Goal: Communication & Community: Ask a question

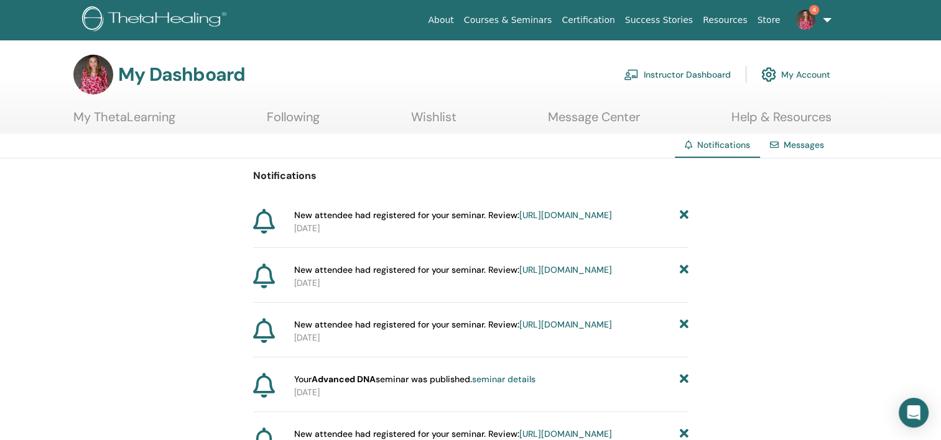
click at [673, 77] on link "Instructor Dashboard" at bounding box center [677, 74] width 107 height 27
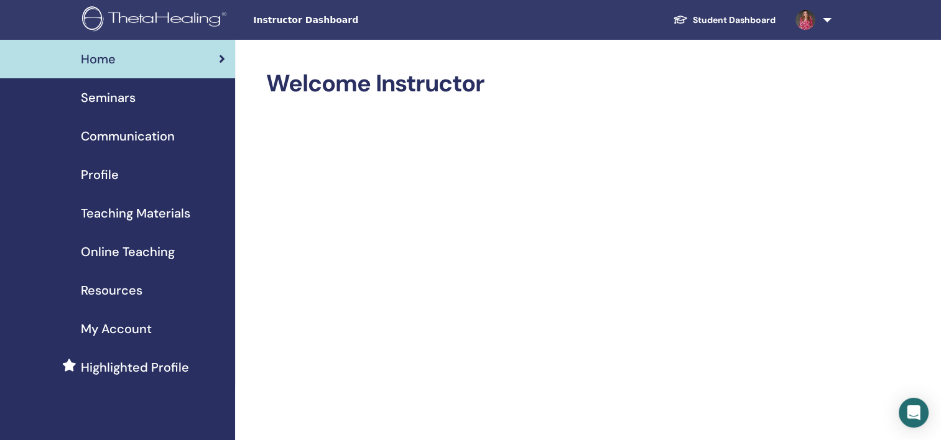
click at [137, 330] on span "My Account" at bounding box center [116, 329] width 71 height 19
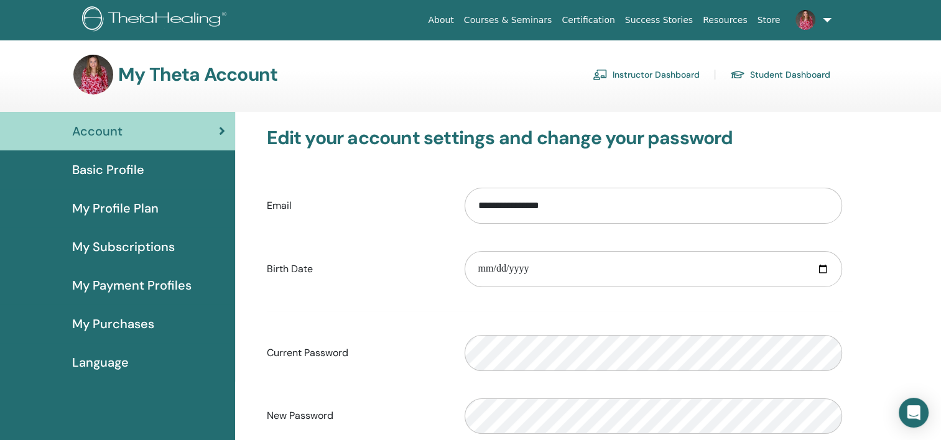
click at [127, 238] on span "My Subscriptions" at bounding box center [123, 247] width 103 height 19
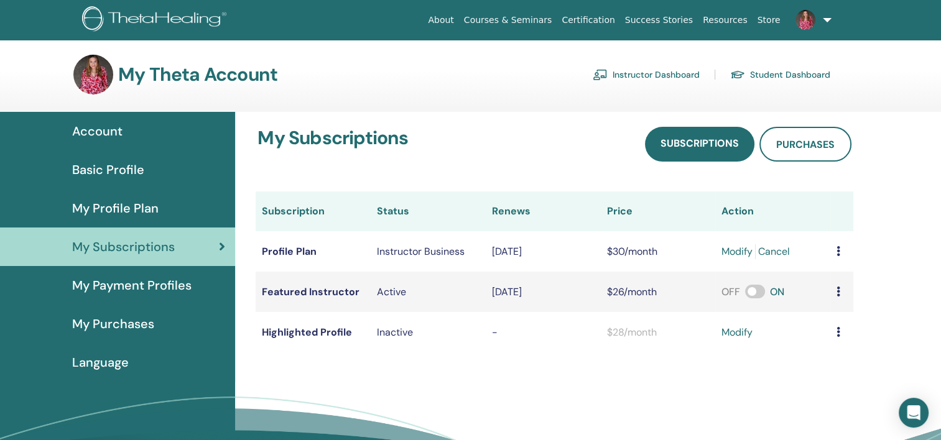
click at [91, 315] on span "My Purchases" at bounding box center [113, 324] width 82 height 19
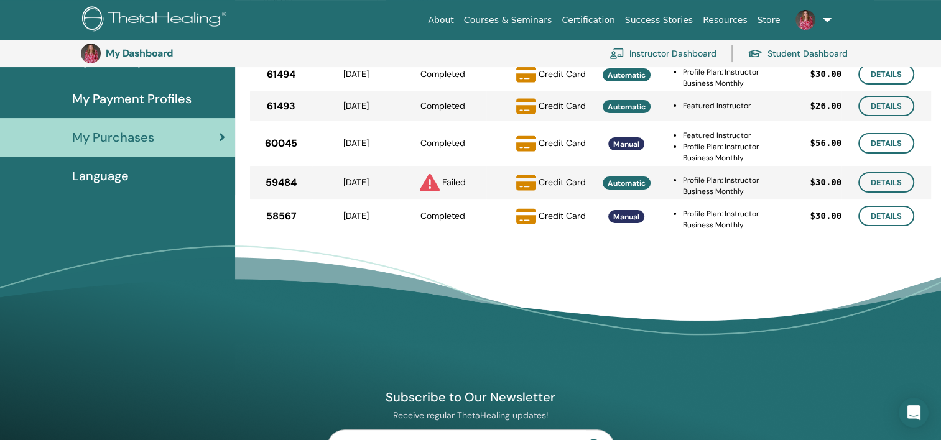
scroll to position [90, 0]
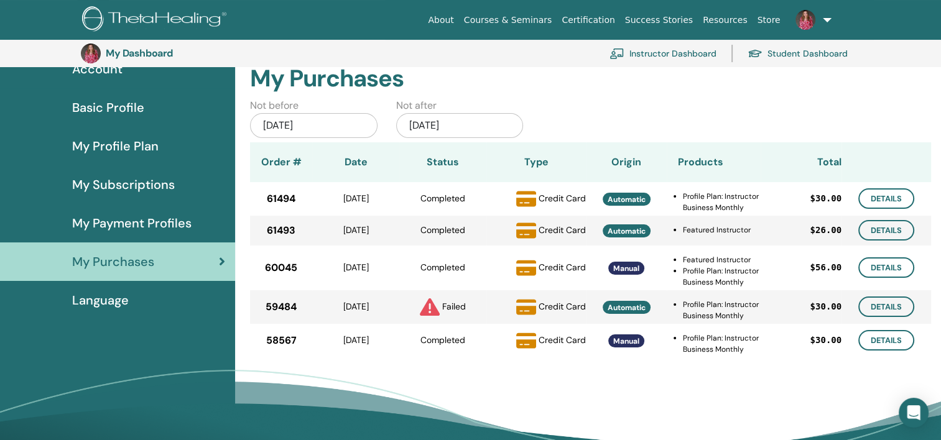
click at [114, 187] on span "My Subscriptions" at bounding box center [123, 184] width 103 height 19
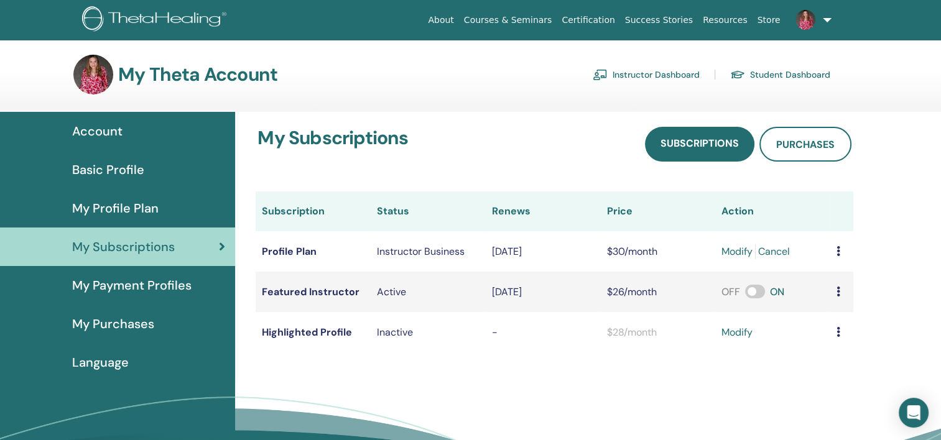
click at [104, 126] on span "Account" at bounding box center [97, 131] width 50 height 19
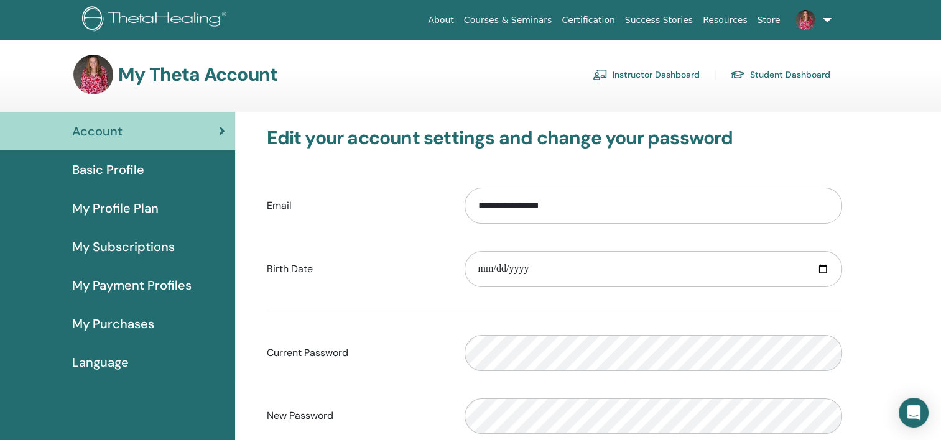
click at [141, 165] on span "Basic Profile" at bounding box center [108, 169] width 72 height 19
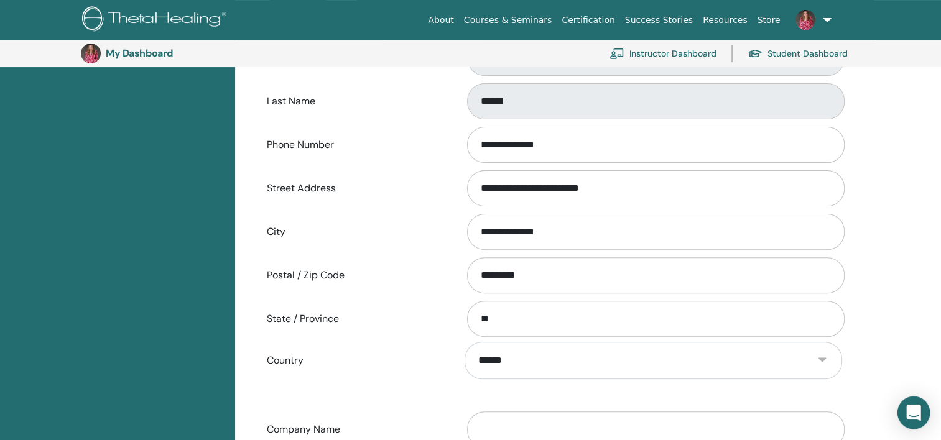
scroll to position [338, 0]
click at [914, 414] on icon "Open Intercom Messenger" at bounding box center [913, 413] width 14 height 16
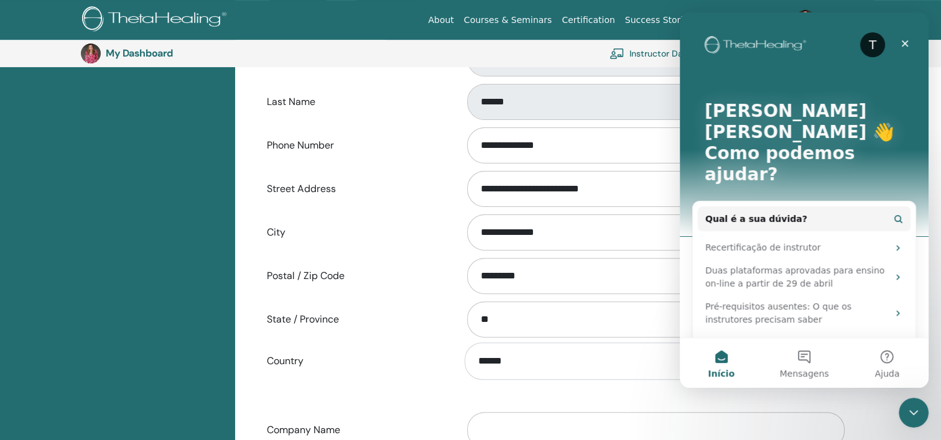
scroll to position [0, 0]
click at [797, 359] on button "Mensagens" at bounding box center [804, 363] width 83 height 50
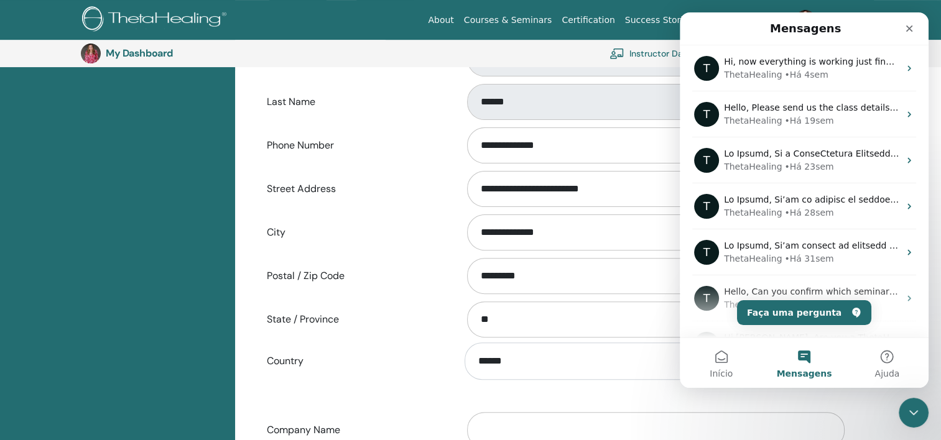
click at [797, 356] on button "Mensagens" at bounding box center [804, 363] width 83 height 50
click at [793, 309] on button "Faça uma pergunta" at bounding box center [804, 312] width 134 height 25
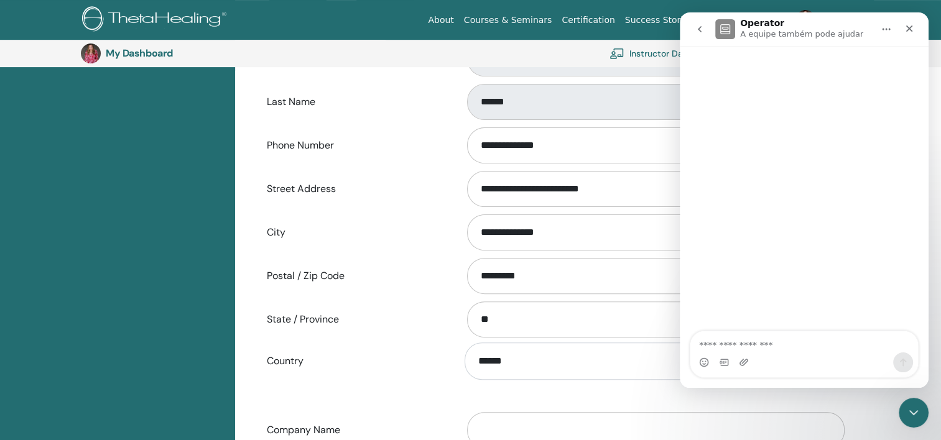
click at [799, 350] on textarea "Faça uma pergunta…" at bounding box center [805, 342] width 228 height 21
type textarea "**********"
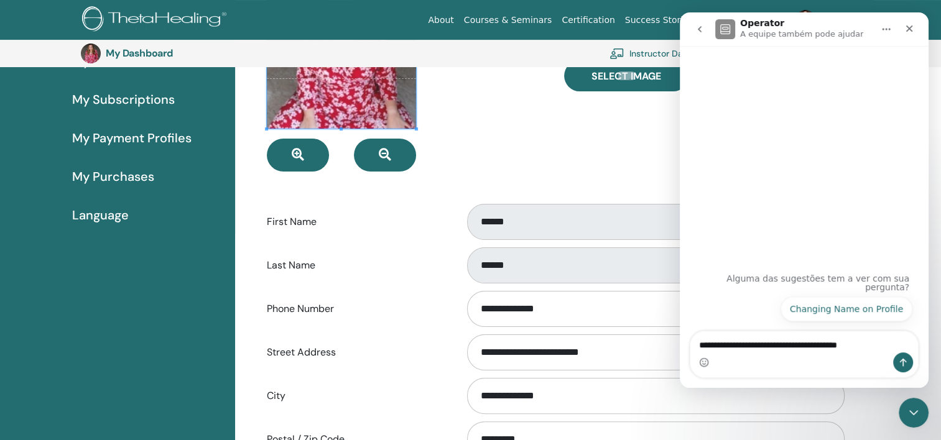
scroll to position [214, 0]
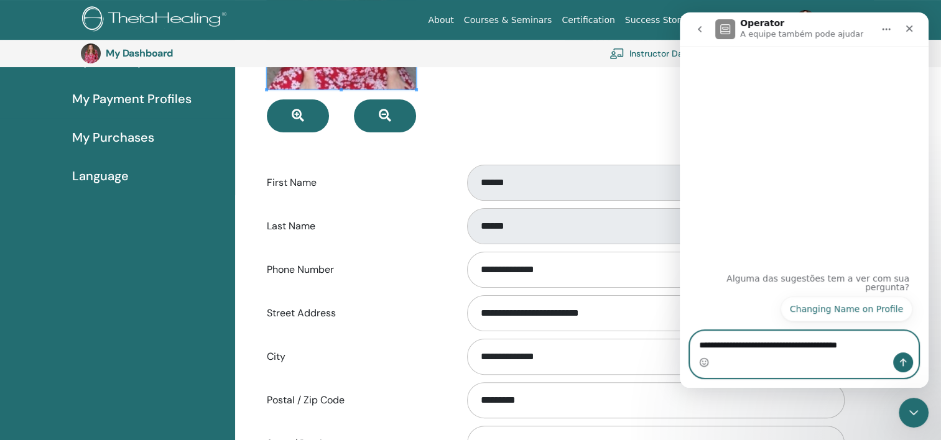
drag, startPoint x: 879, startPoint y: 345, endPoint x: 263, endPoint y: 229, distance: 626.7
click html "**********"
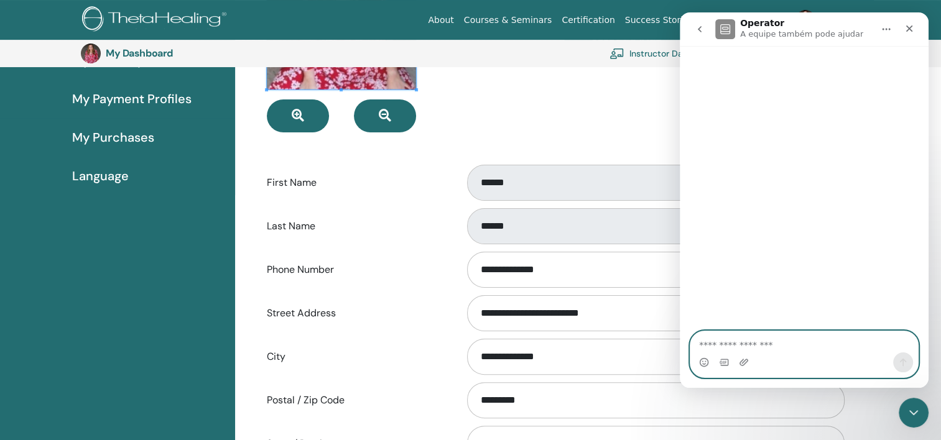
paste textarea "**********"
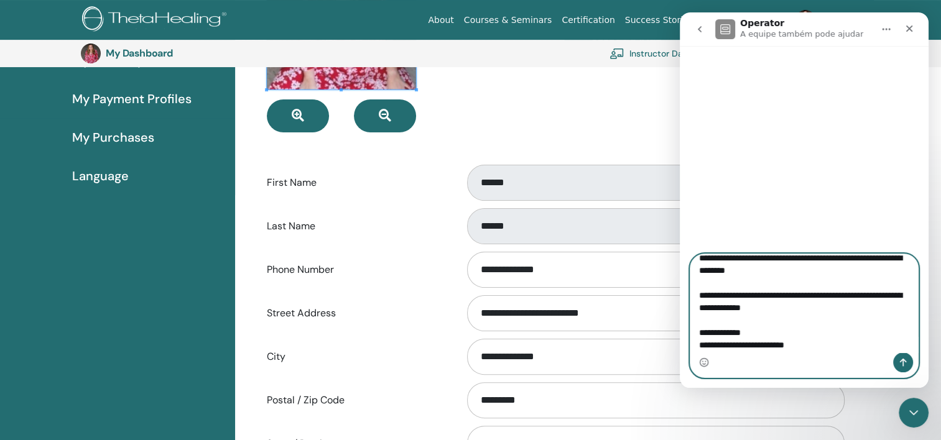
click at [827, 276] on textarea "**********" at bounding box center [805, 303] width 228 height 98
click at [904, 261] on textarea "**********" at bounding box center [805, 303] width 228 height 98
click at [754, 273] on textarea "**********" at bounding box center [805, 303] width 228 height 98
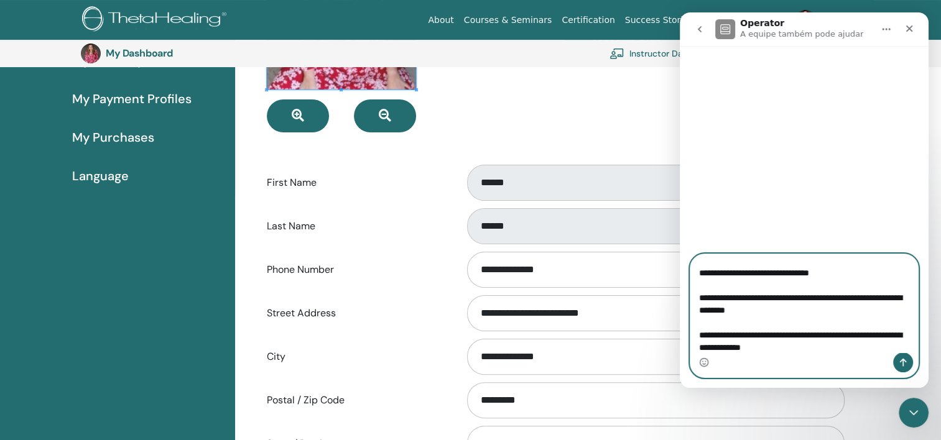
click at [712, 271] on textarea "**********" at bounding box center [805, 303] width 228 height 98
click at [778, 273] on textarea "**********" at bounding box center [805, 303] width 228 height 98
click at [776, 275] on textarea "**********" at bounding box center [805, 303] width 228 height 98
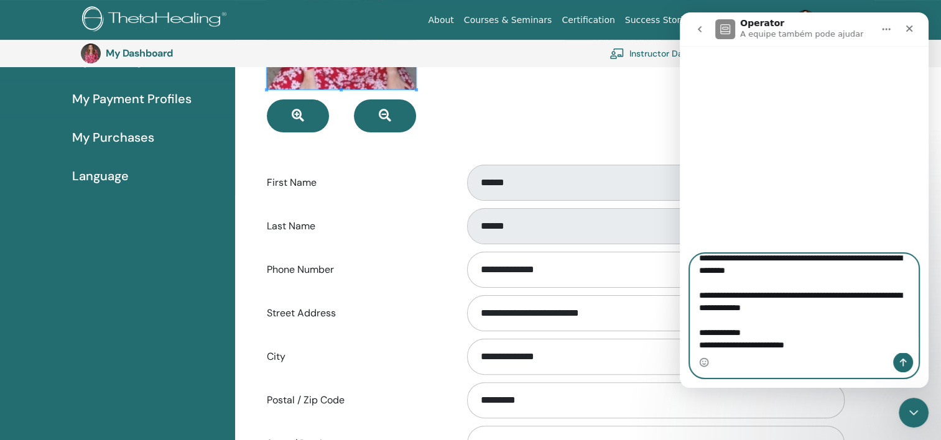
scroll to position [259, 0]
type textarea "**********"
click at [906, 361] on icon "Enviar uma mensagem" at bounding box center [903, 363] width 10 height 10
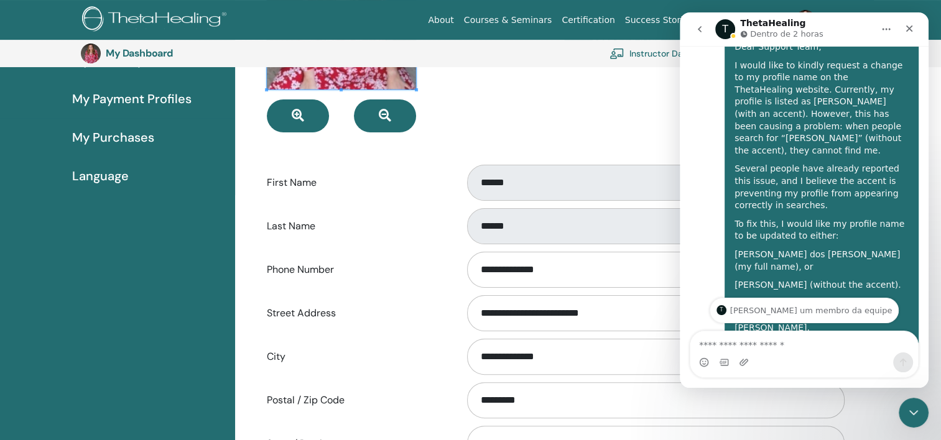
scroll to position [142, 0]
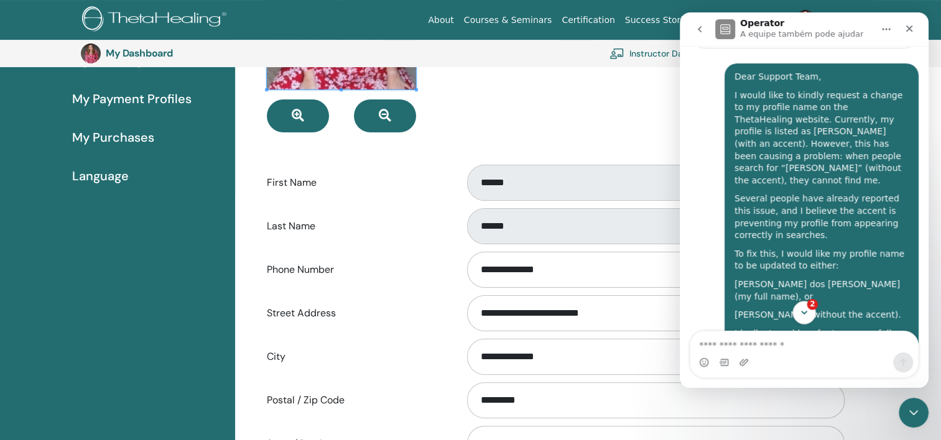
click at [796, 315] on button "2" at bounding box center [804, 312] width 23 height 23
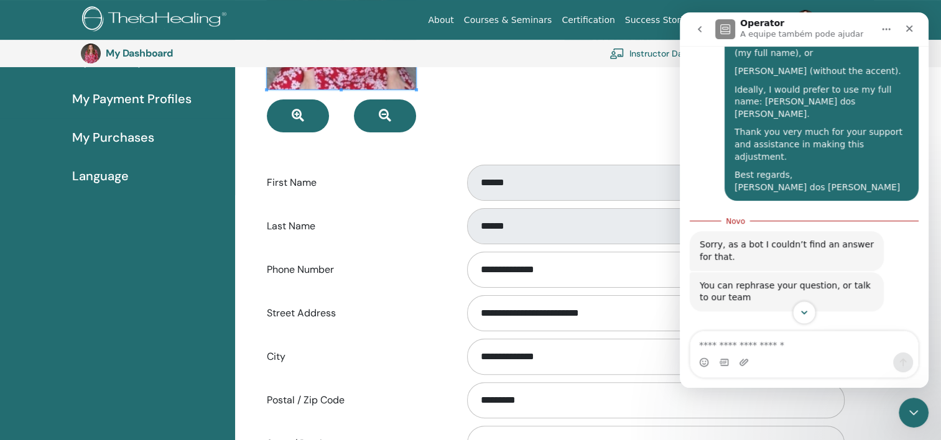
scroll to position [386, 0]
click at [842, 334] on button "Talk to a person 👤" at bounding box center [862, 346] width 101 height 25
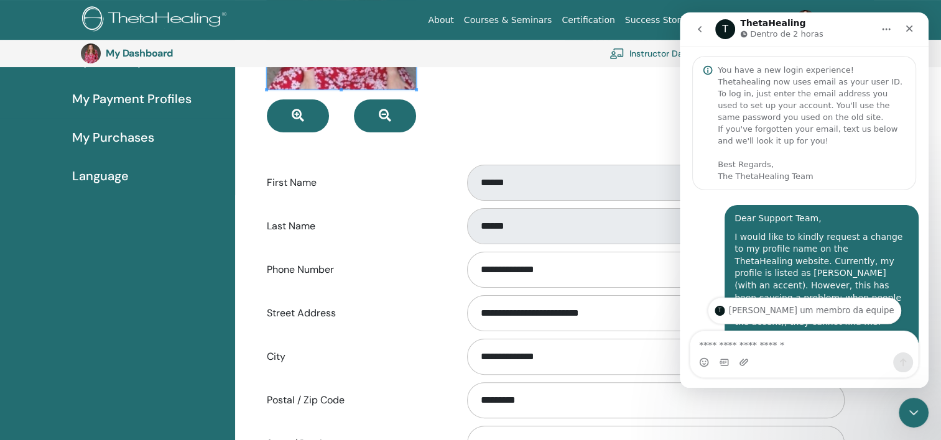
scroll to position [124, 0]
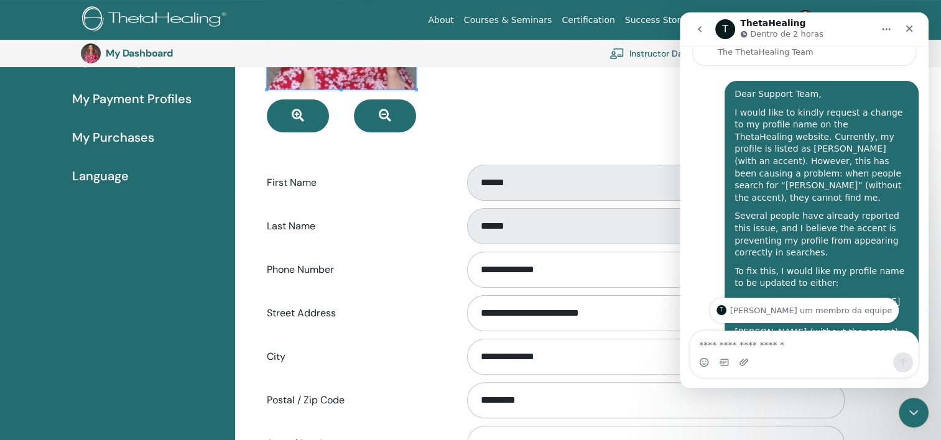
click at [639, 91] on div "Select Image" at bounding box center [703, 36] width 297 height 192
click at [910, 27] on icon "Fechar" at bounding box center [909, 29] width 7 height 7
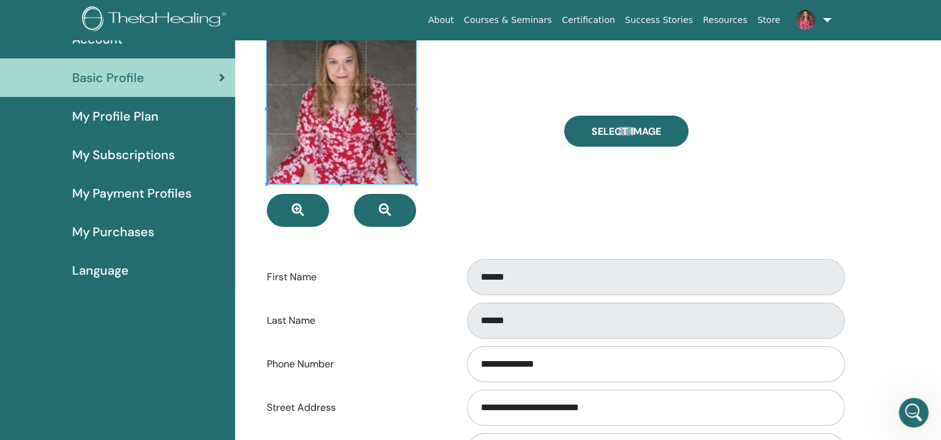
scroll to position [0, 0]
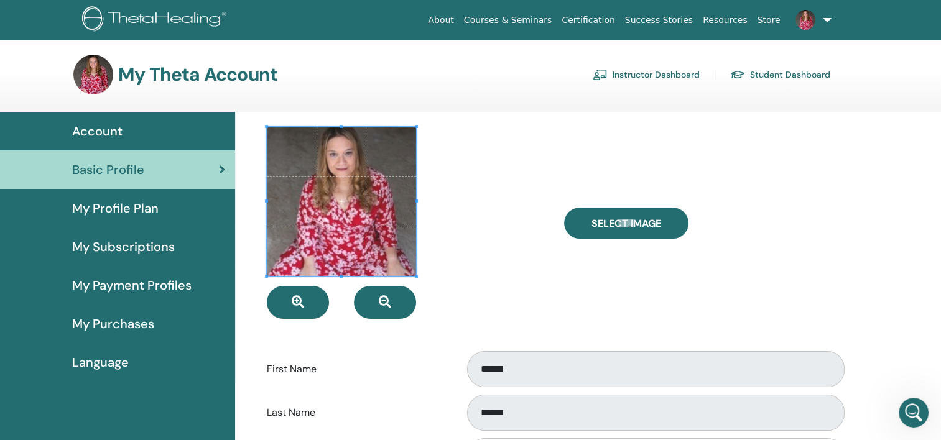
click at [692, 81] on link "Instructor Dashboard" at bounding box center [646, 75] width 107 height 20
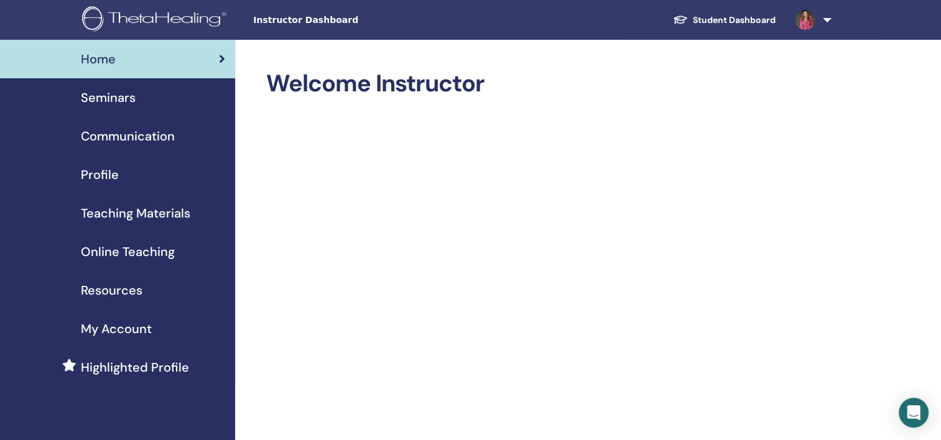
click at [100, 86] on link "Seminars" at bounding box center [117, 97] width 235 height 39
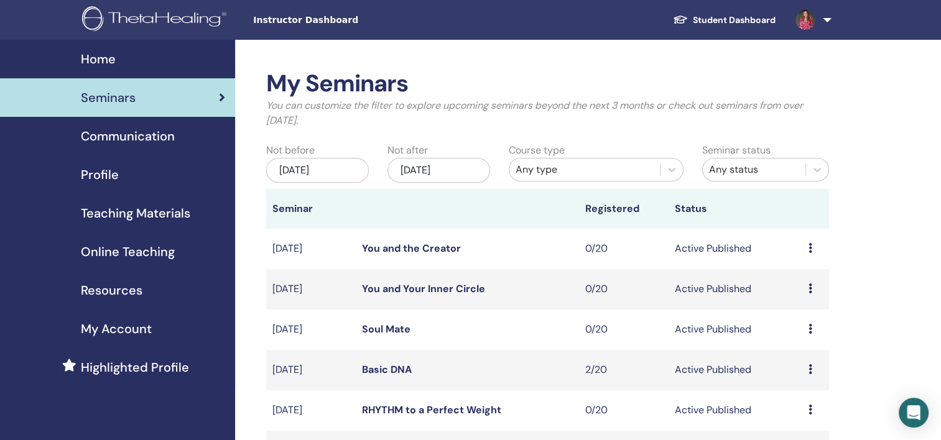
click at [98, 137] on span "Communication" at bounding box center [128, 136] width 94 height 19
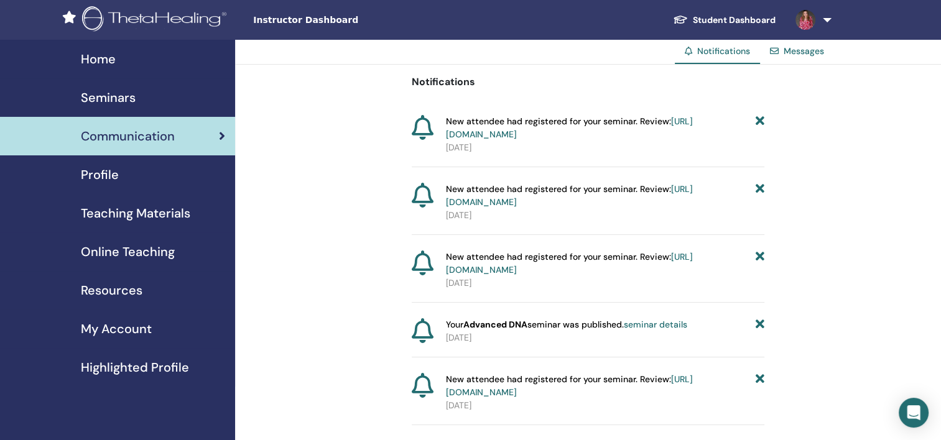
click at [120, 330] on span "My Account" at bounding box center [116, 329] width 71 height 19
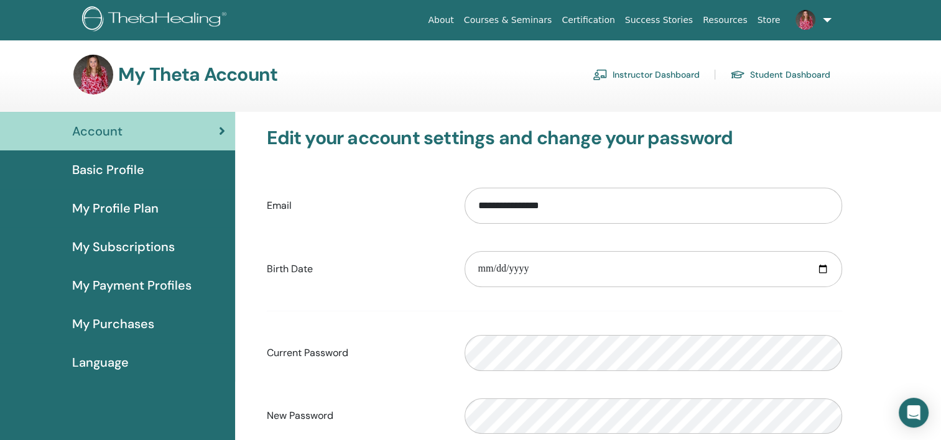
click at [820, 73] on link "Student Dashboard" at bounding box center [780, 75] width 100 height 20
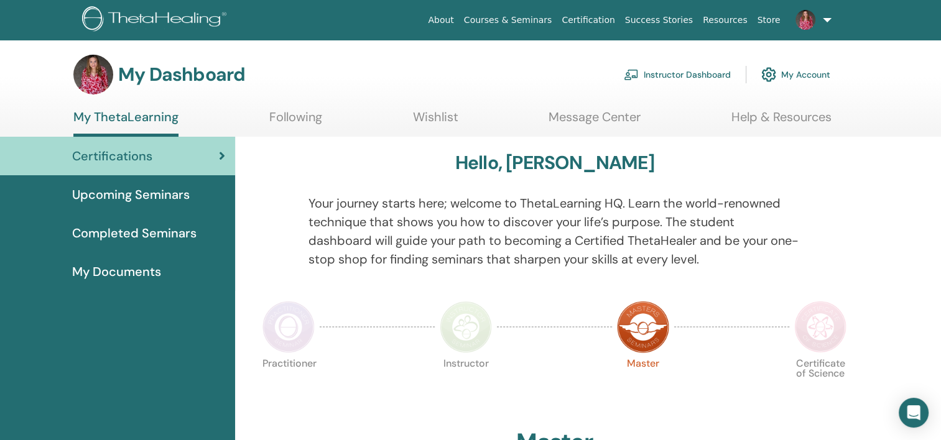
click at [715, 73] on link "Instructor Dashboard" at bounding box center [677, 74] width 107 height 27
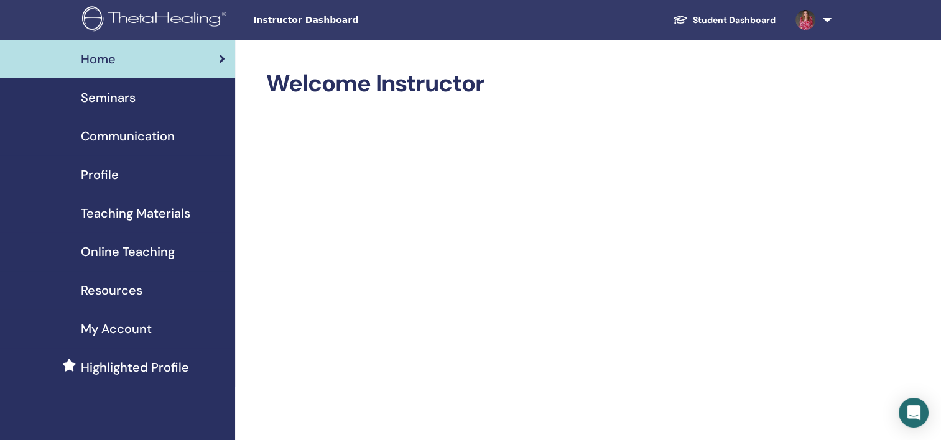
click at [807, 22] on img at bounding box center [806, 20] width 20 height 20
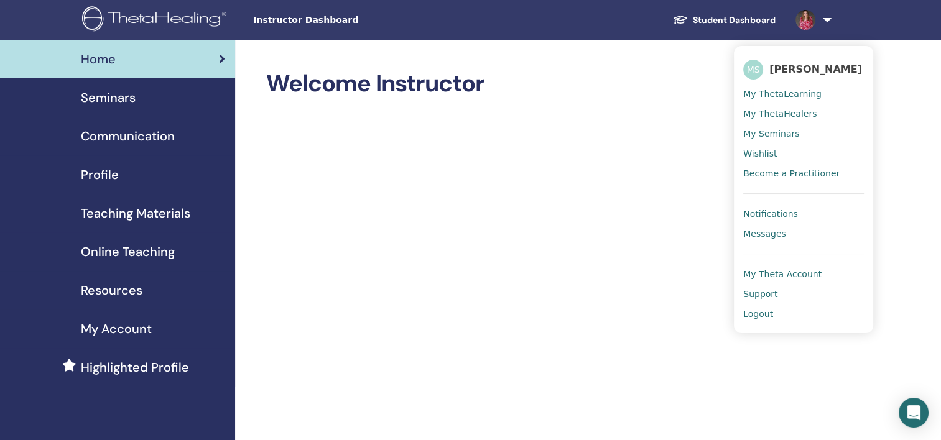
click at [799, 277] on span "My Theta Account" at bounding box center [782, 274] width 78 height 11
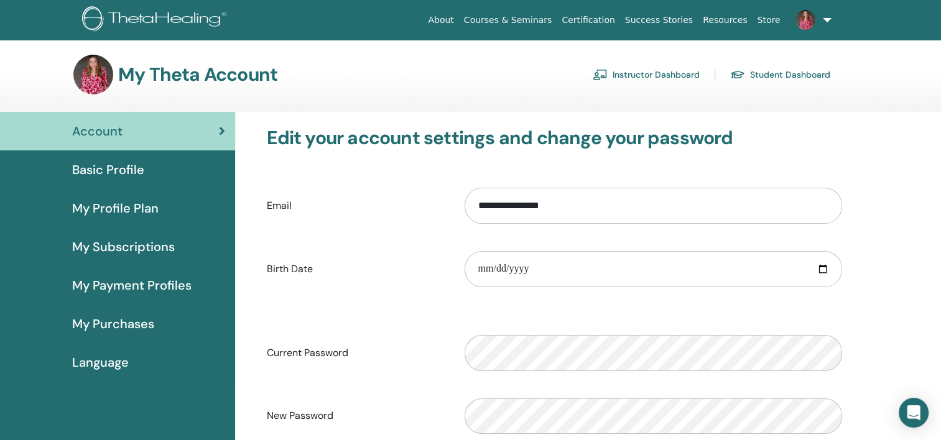
click at [804, 15] on img at bounding box center [806, 20] width 20 height 20
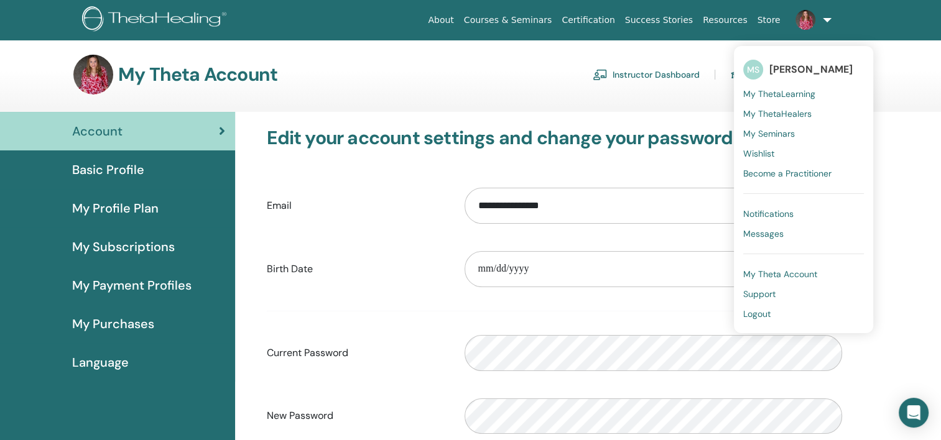
click at [796, 91] on span "My ThetaLearning" at bounding box center [779, 93] width 72 height 11
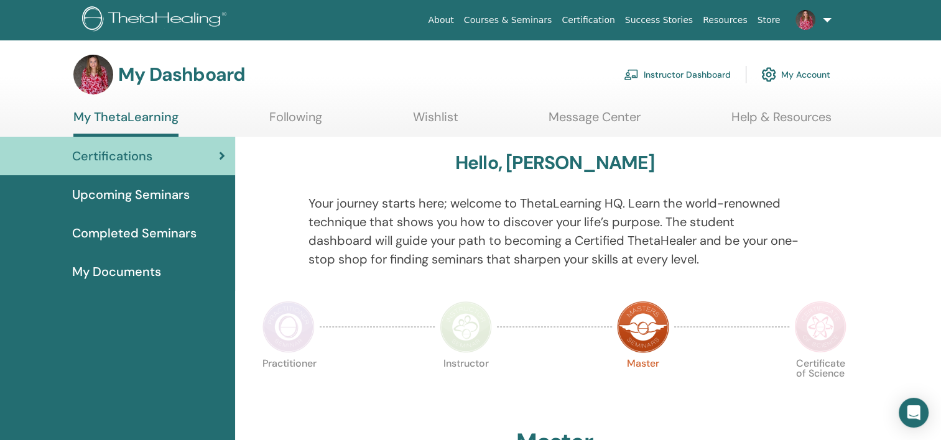
click at [150, 274] on span "My Documents" at bounding box center [116, 272] width 89 height 19
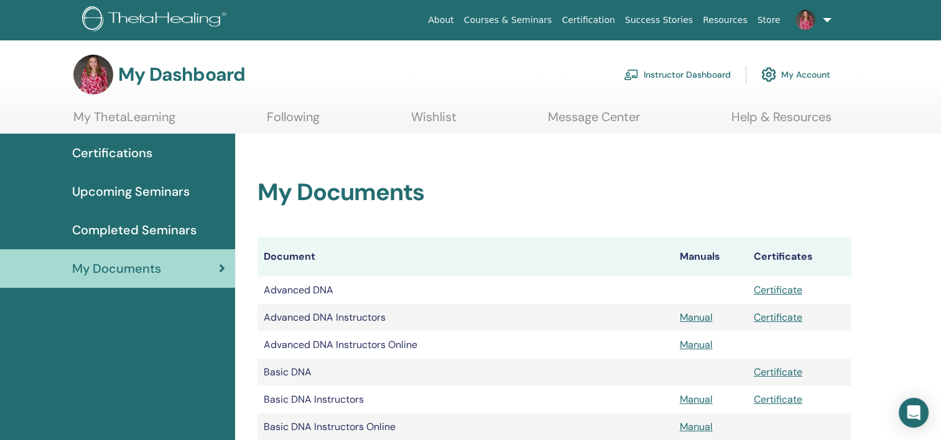
click at [809, 78] on link "My Account" at bounding box center [795, 74] width 69 height 27
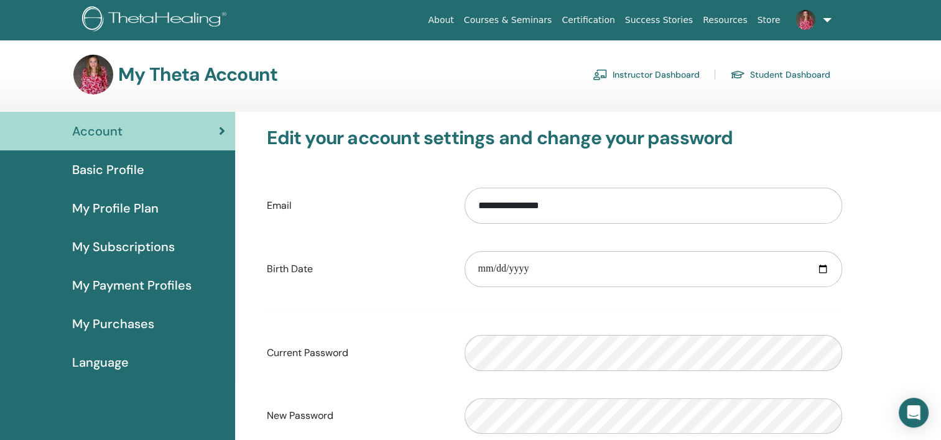
click at [102, 169] on span "Basic Profile" at bounding box center [108, 169] width 72 height 19
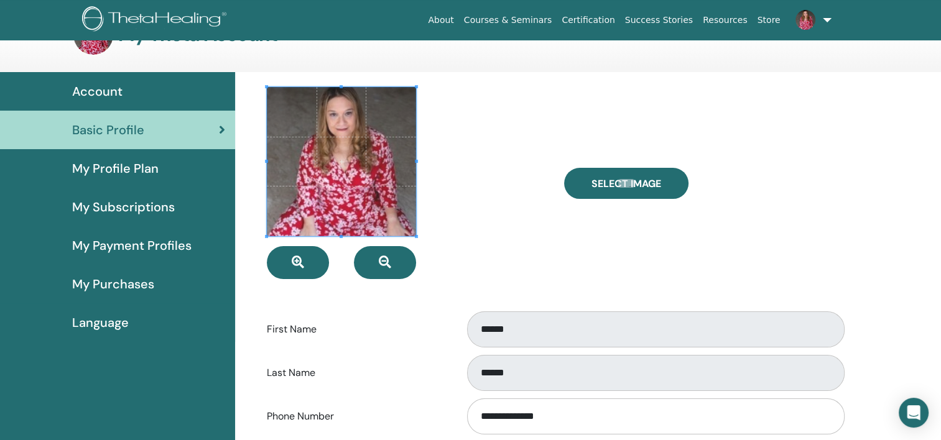
scroll to position [62, 0]
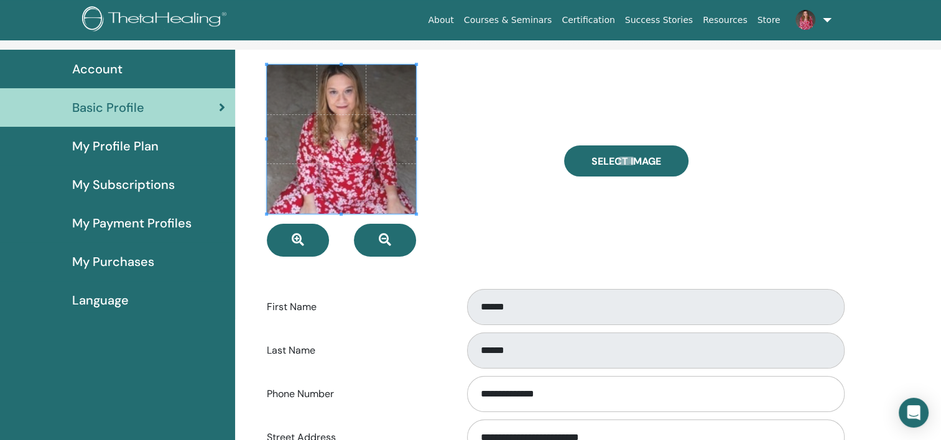
drag, startPoint x: 550, startPoint y: 302, endPoint x: 859, endPoint y: 75, distance: 383.6
click at [861, 75] on div "**********" at bounding box center [555, 435] width 624 height 771
click at [812, 17] on img at bounding box center [806, 20] width 20 height 20
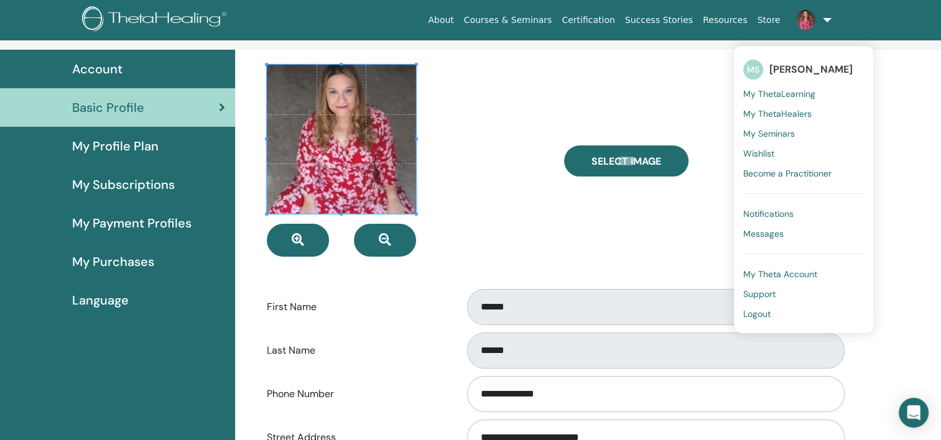
click at [806, 274] on span "My Theta Account" at bounding box center [780, 274] width 74 height 11
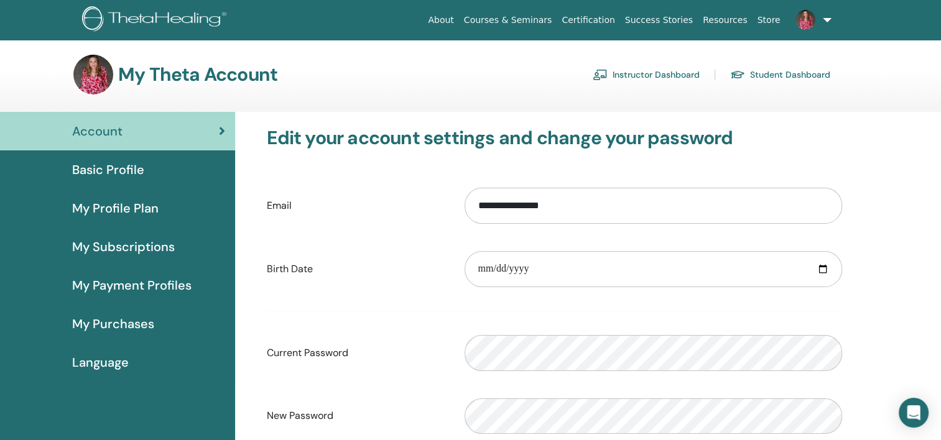
click at [812, 70] on link "Student Dashboard" at bounding box center [780, 75] width 100 height 20
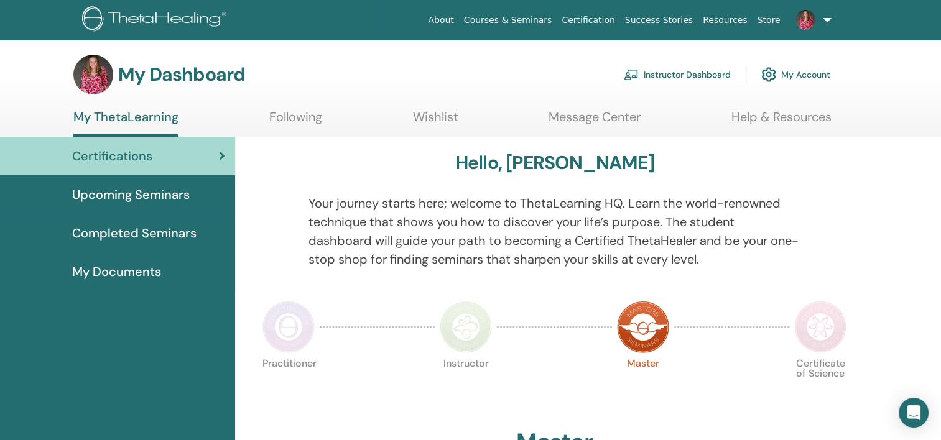
click at [812, 70] on link "My Account" at bounding box center [795, 74] width 69 height 27
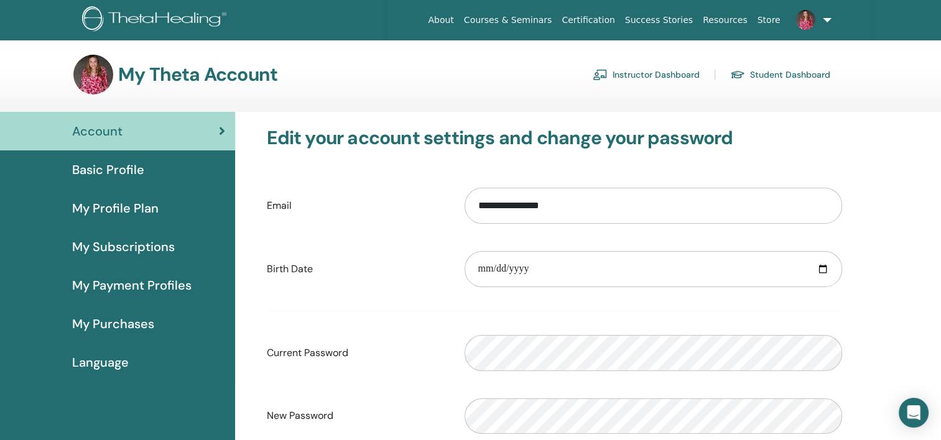
click at [672, 77] on link "Instructor Dashboard" at bounding box center [646, 75] width 107 height 20
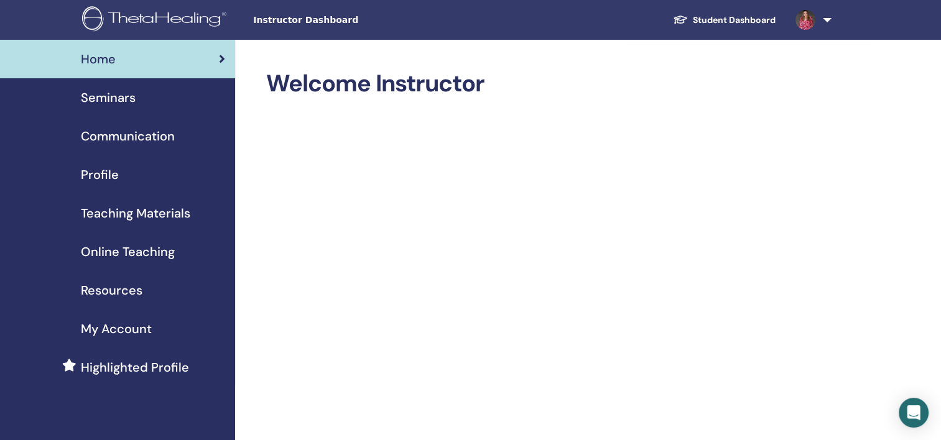
click at [112, 170] on span "Profile" at bounding box center [100, 174] width 38 height 19
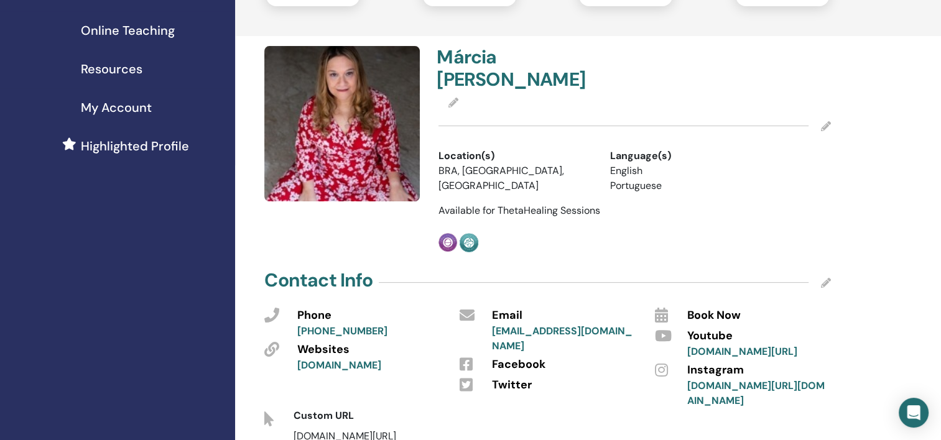
scroll to position [187, 0]
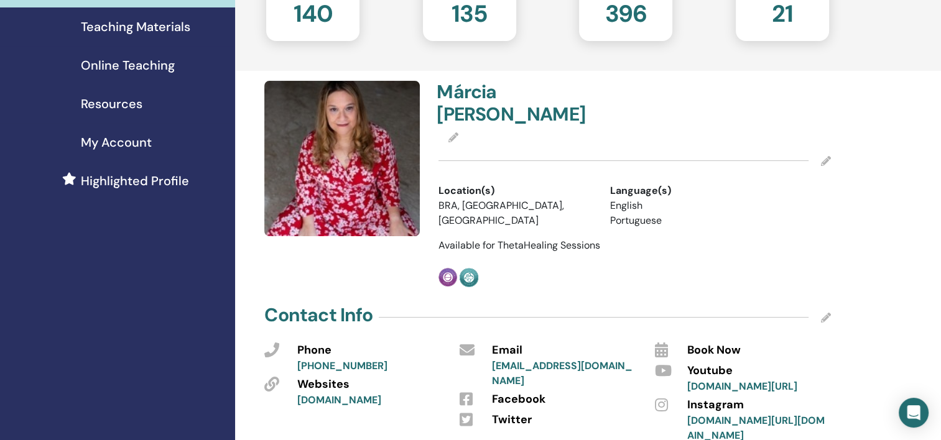
click at [821, 156] on icon at bounding box center [826, 161] width 10 height 10
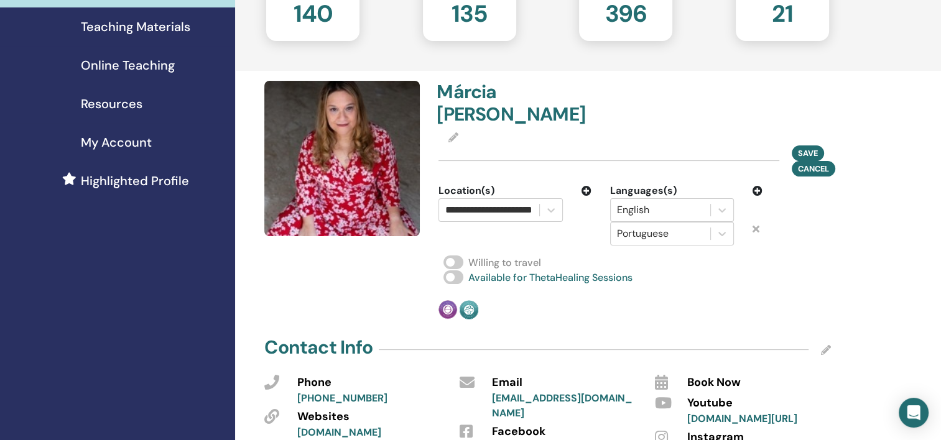
click at [806, 266] on div "**********" at bounding box center [634, 200] width 407 height 239
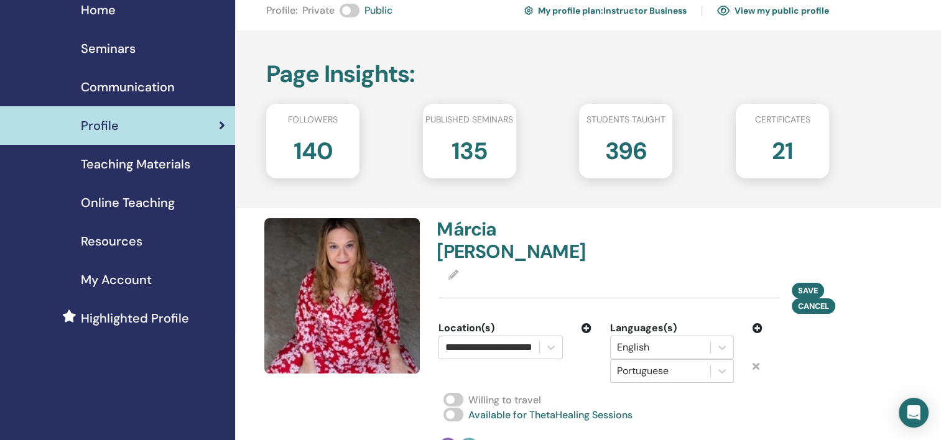
scroll to position [0, 0]
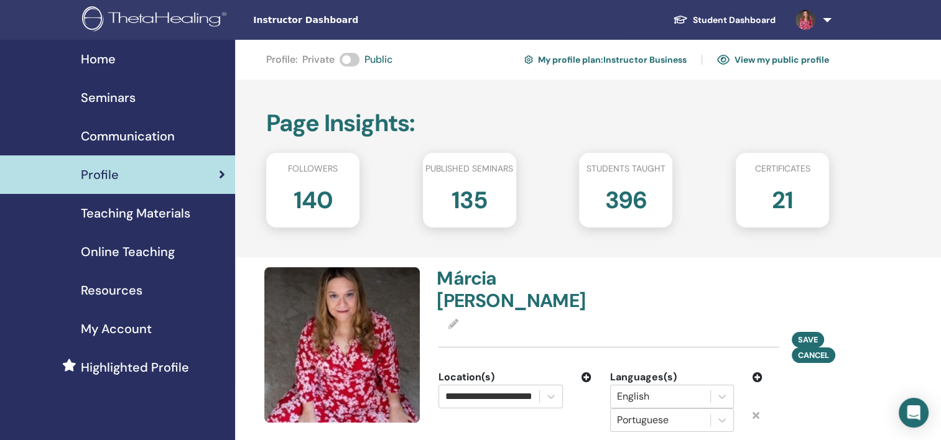
click at [634, 204] on h2 "396" at bounding box center [626, 197] width 42 height 35
